Goal: Transaction & Acquisition: Purchase product/service

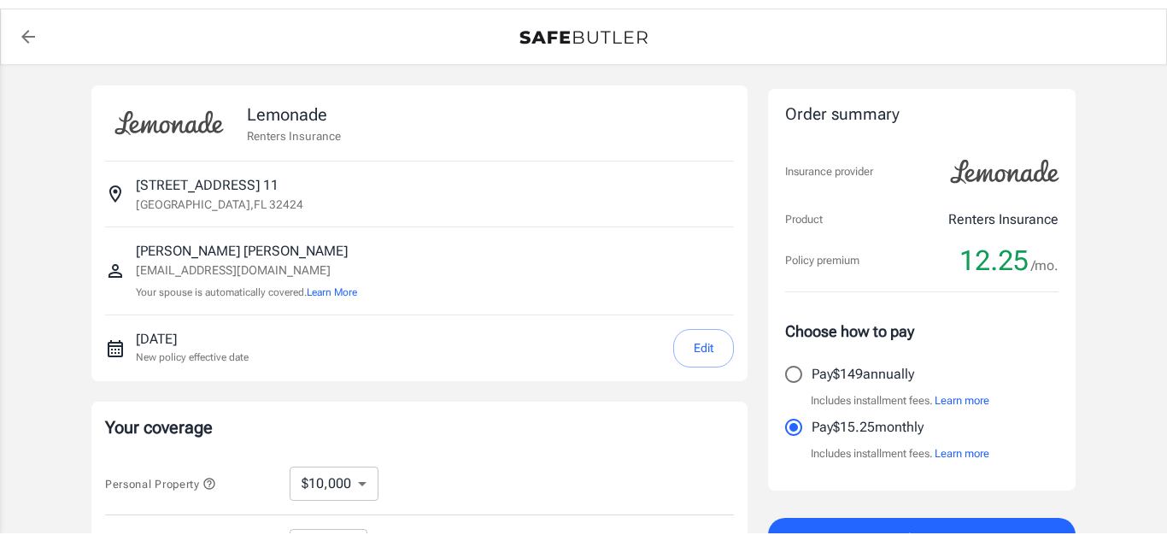
scroll to position [9, 0]
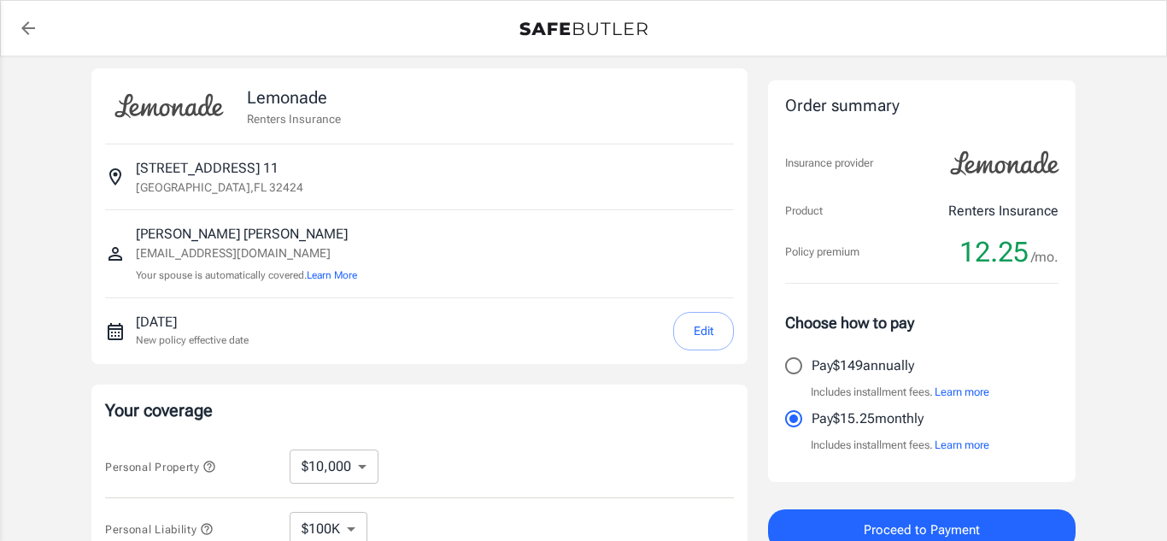
click at [901, 520] on span "Proceed to Payment" at bounding box center [922, 530] width 116 height 22
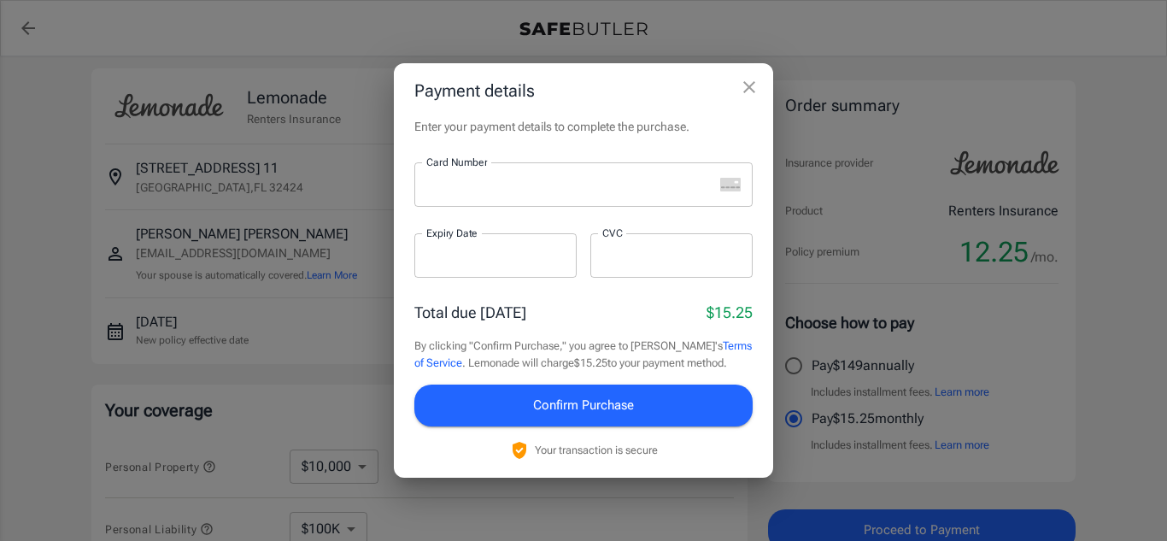
click at [759, 89] on icon "close" at bounding box center [749, 87] width 21 height 21
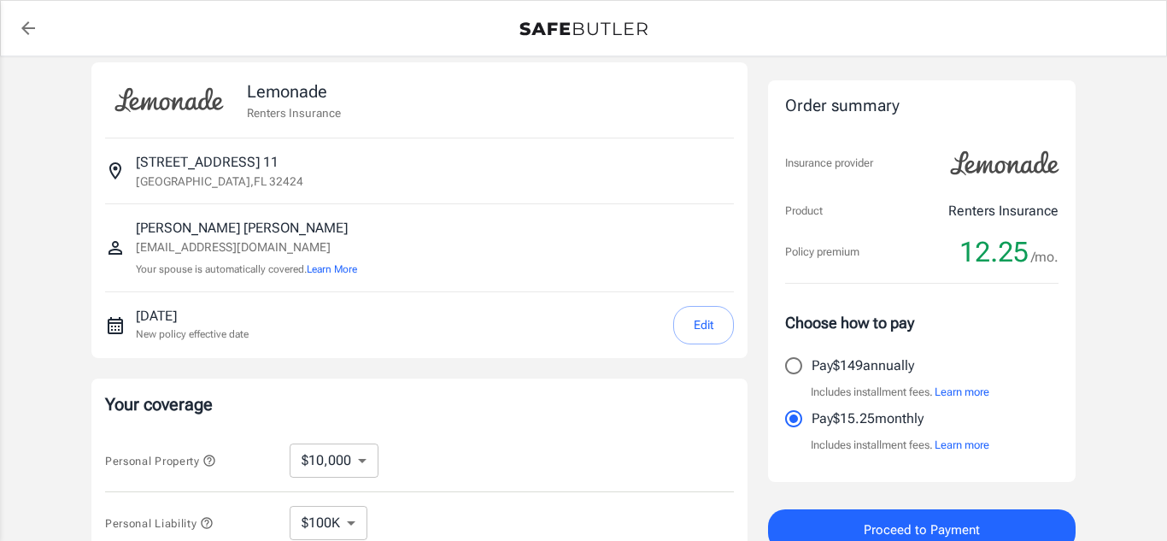
scroll to position [17, 0]
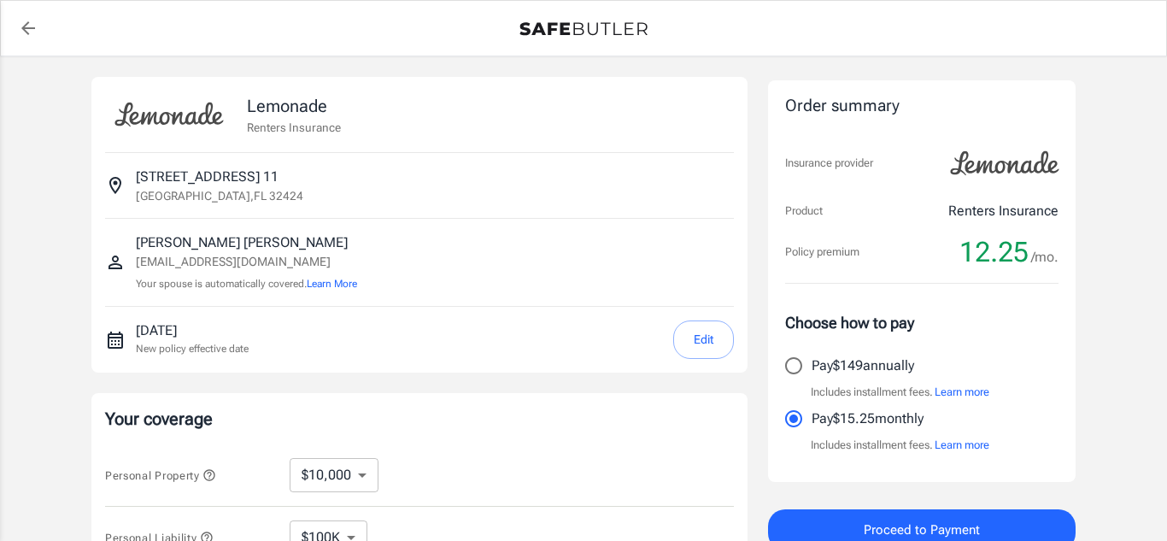
scroll to position [17, 0]
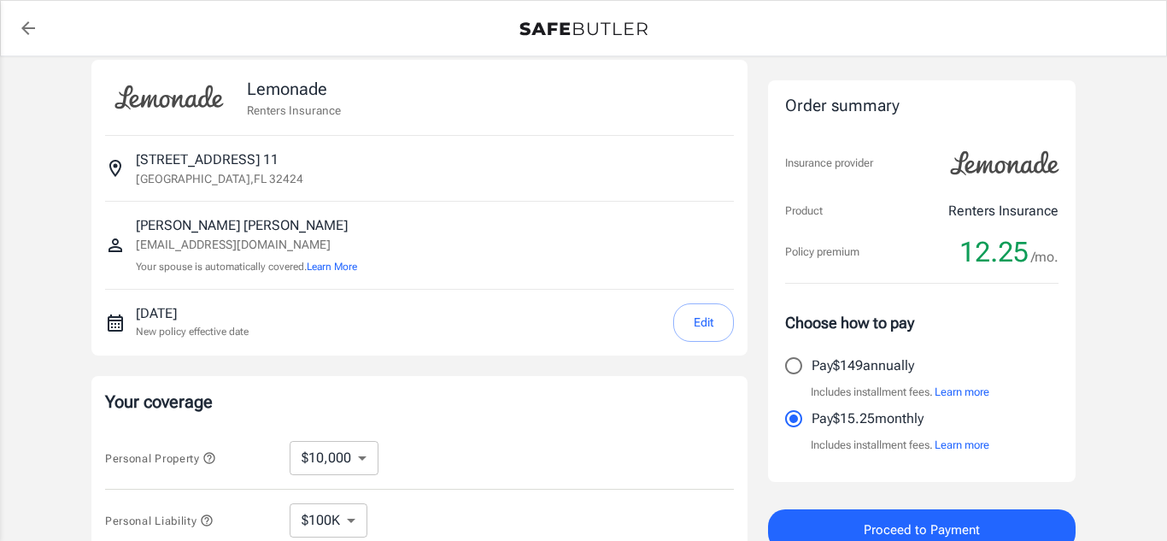
click at [370, 447] on select "$10,000 $20,000 $30,000 $40,000 $50,000 $100K" at bounding box center [334, 458] width 89 height 34
click at [368, 452] on select "$10,000 $20,000 $30,000 $40,000 $50,000 $100K" at bounding box center [334, 458] width 89 height 34
click at [969, 531] on span "Proceed to Payment" at bounding box center [922, 530] width 116 height 22
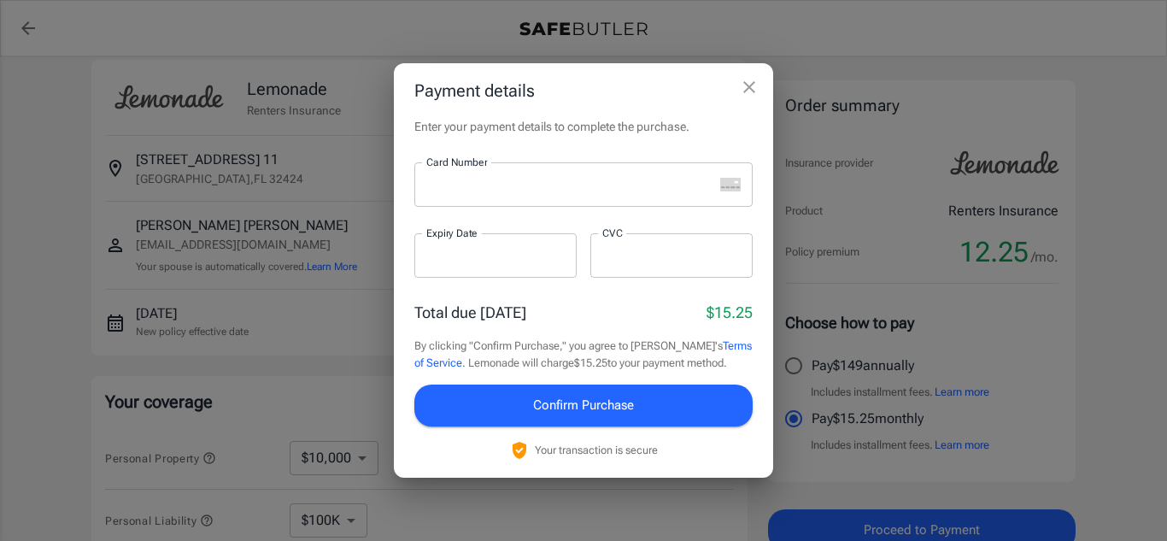
click at [468, 277] on div at bounding box center [495, 255] width 162 height 44
click at [606, 266] on div at bounding box center [671, 255] width 162 height 44
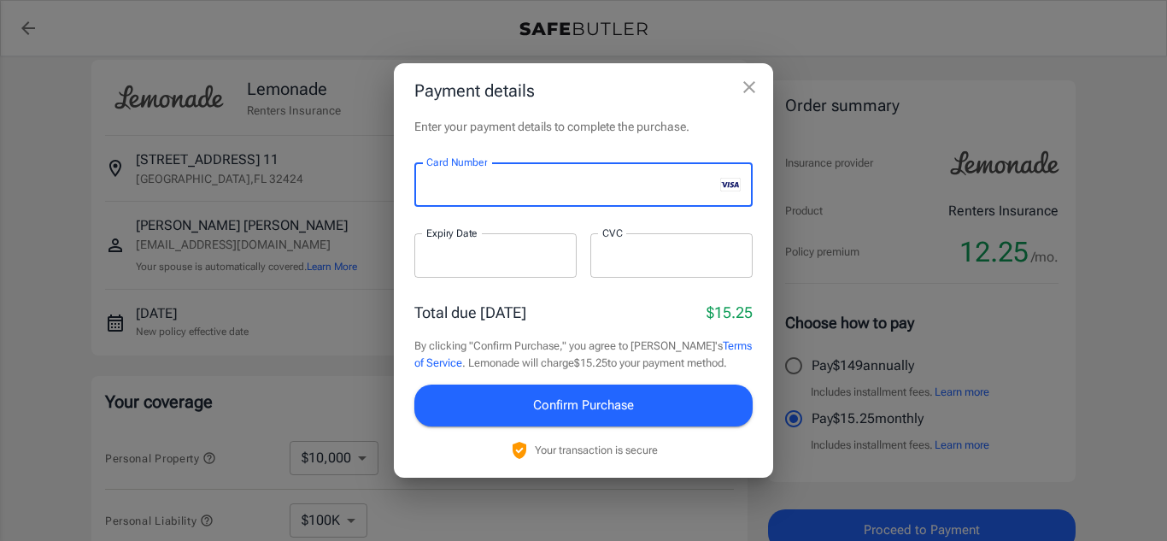
click at [627, 409] on span "Confirm Purchase" at bounding box center [583, 405] width 101 height 22
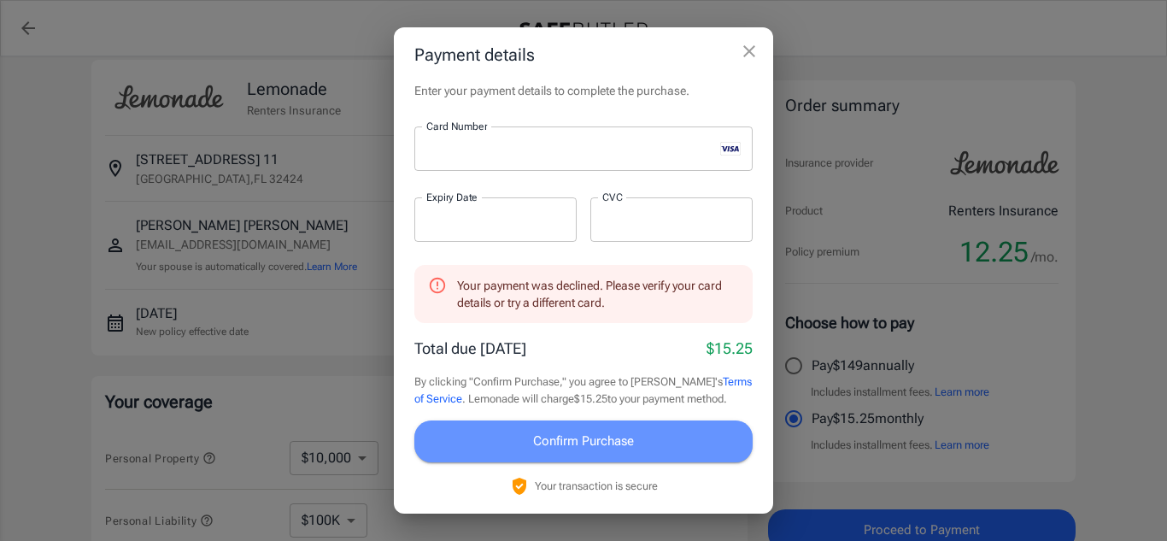
click at [625, 431] on span "Confirm Purchase" at bounding box center [583, 441] width 101 height 22
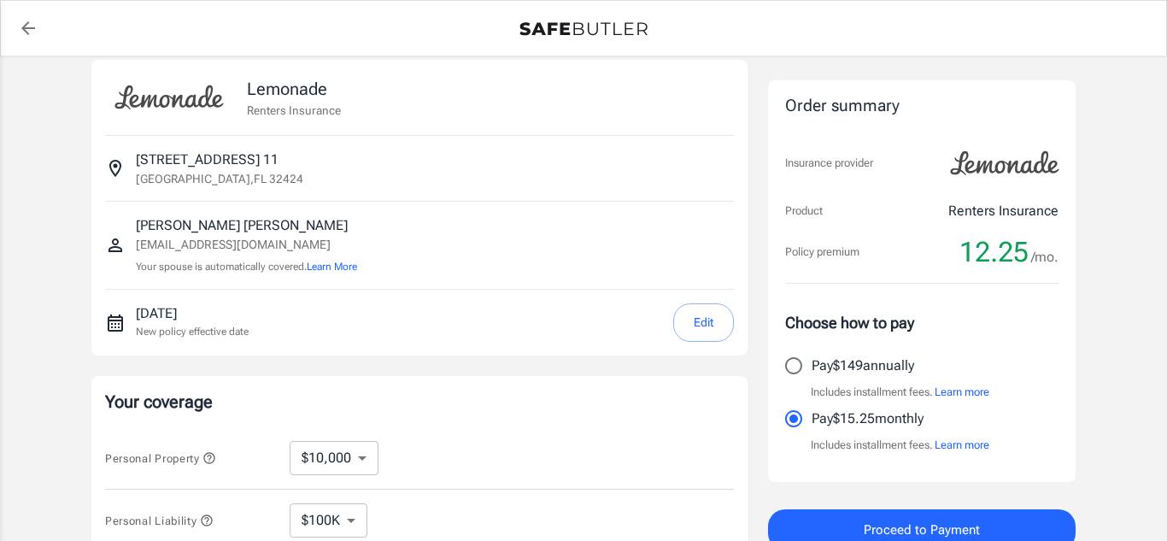
scroll to position [26, 0]
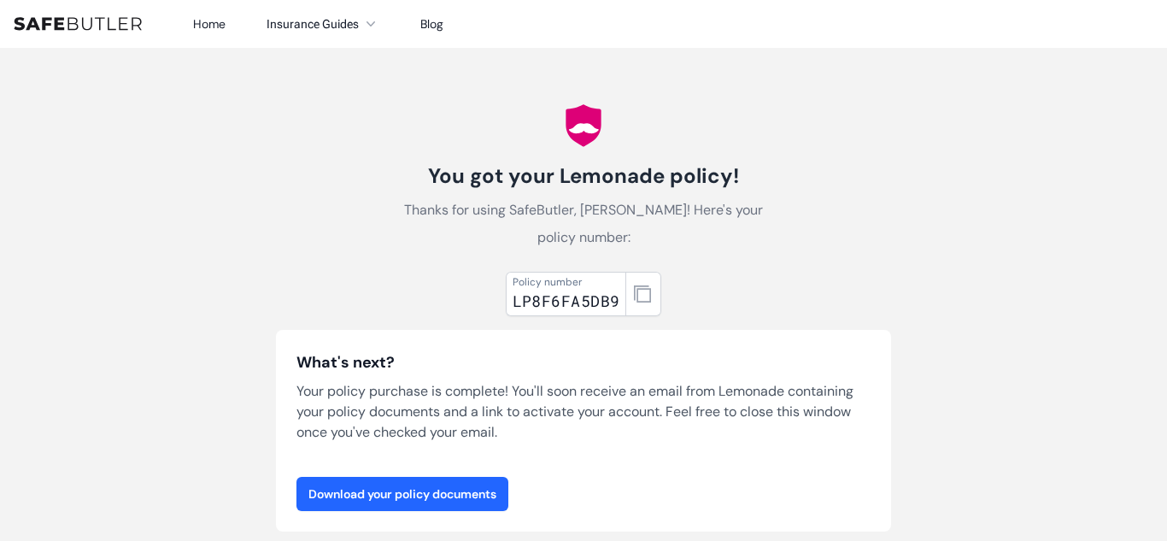
click at [415, 500] on link "Download your policy documents" at bounding box center [402, 494] width 212 height 34
click at [203, 26] on link "Home" at bounding box center [209, 23] width 32 height 15
